Goal: Information Seeking & Learning: Check status

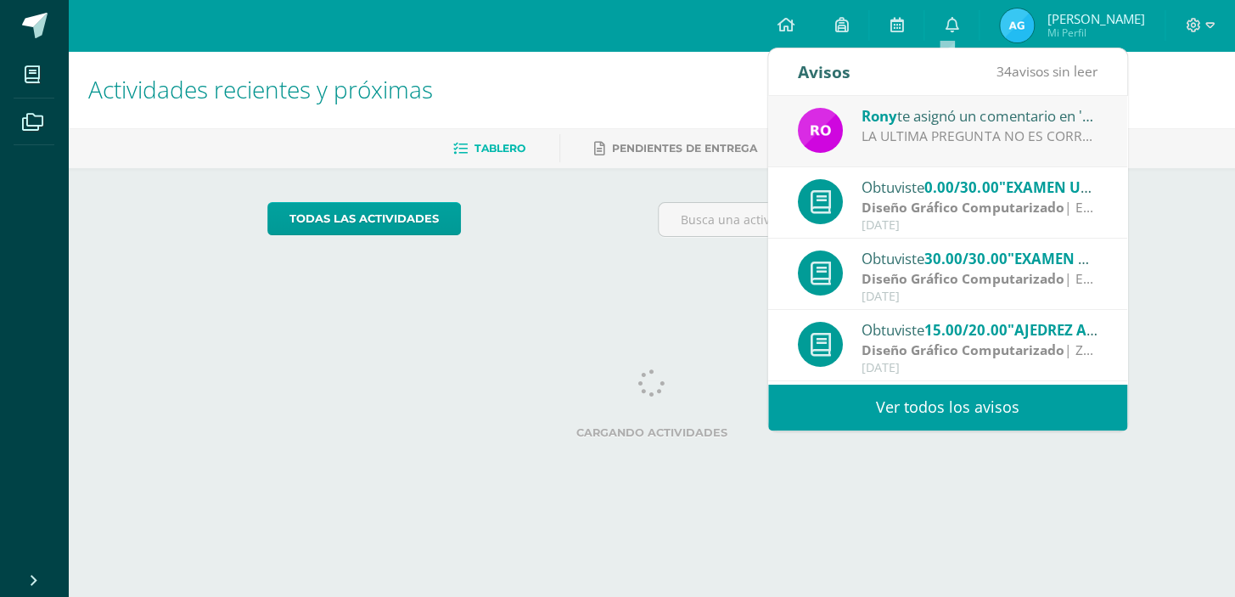
click at [966, 127] on div "LA ULTIMA PREGUNTA NO ES CORRECTA." at bounding box center [980, 137] width 236 height 20
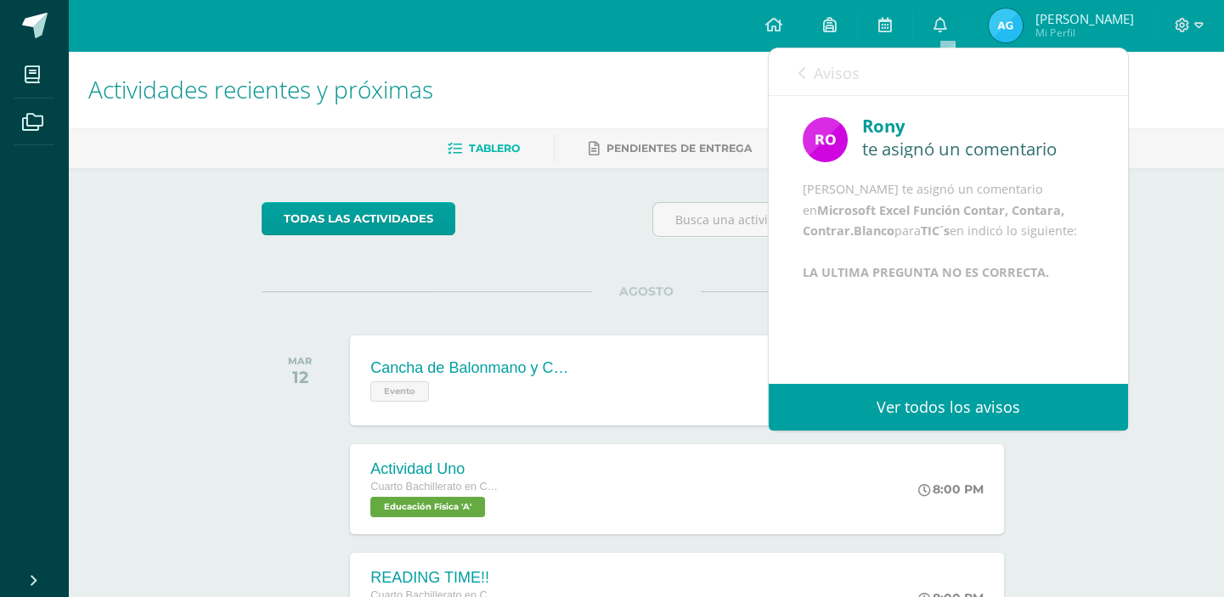
scroll to position [20, 0]
click at [801, 64] on link "Avisos" at bounding box center [828, 72] width 61 height 48
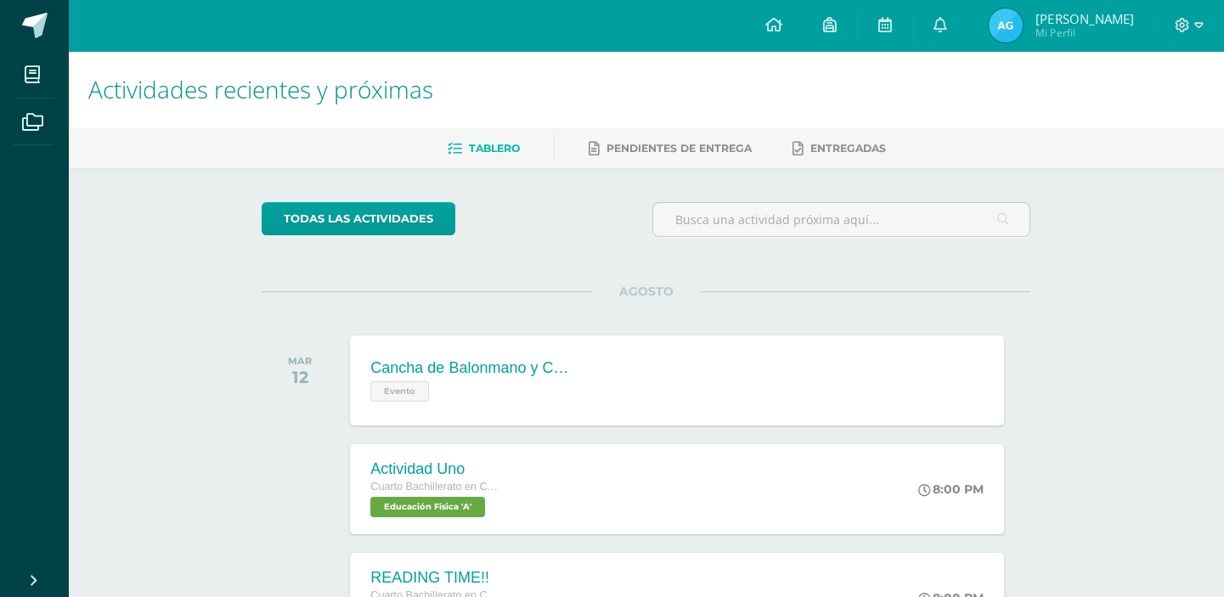
click at [727, 59] on h1 "Actividades recientes y próximas" at bounding box center [645, 89] width 1115 height 77
click at [988, 30] on img at bounding box center [1005, 25] width 34 height 34
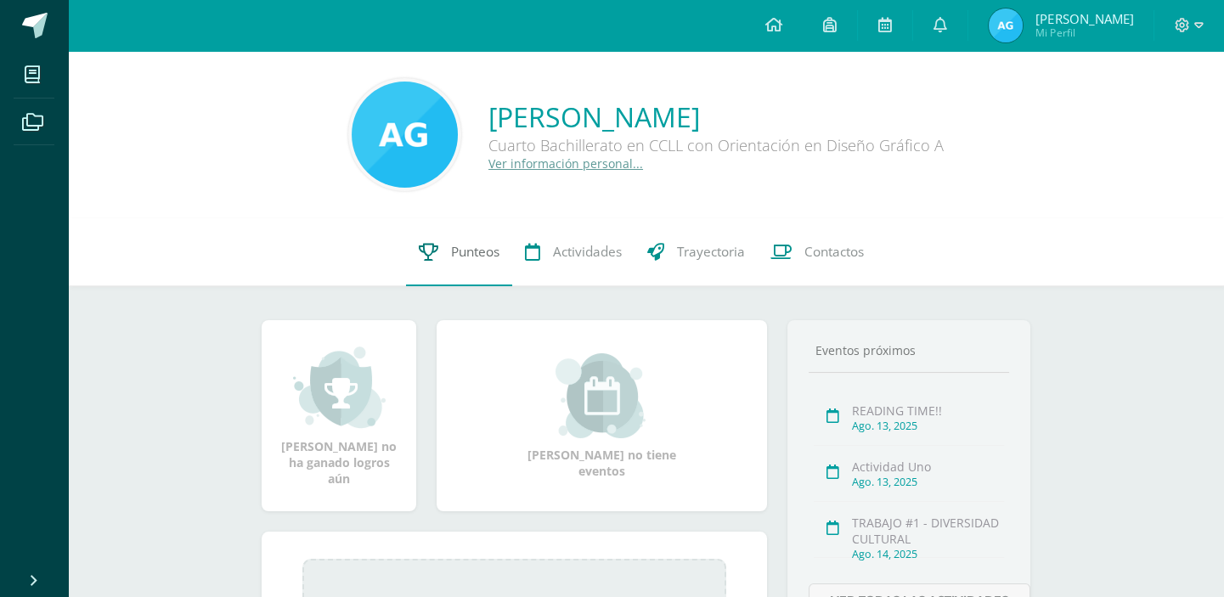
click at [453, 230] on link "Punteos" at bounding box center [459, 252] width 106 height 68
